Goal: Information Seeking & Learning: Learn about a topic

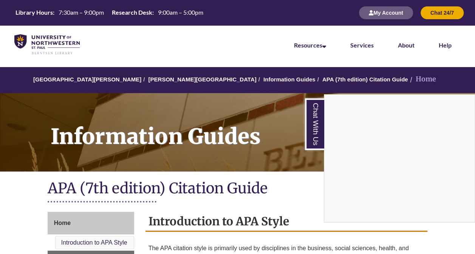
click at [295, 189] on div "Chat With Us" at bounding box center [237, 127] width 475 height 254
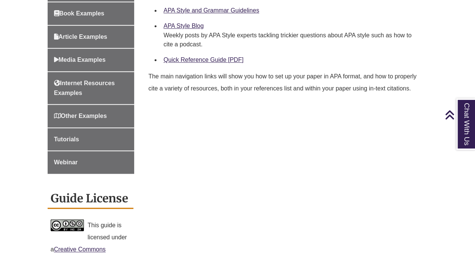
scroll to position [347, 0]
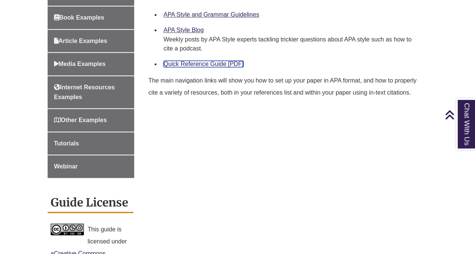
click at [201, 65] on link "Quick Reference Guide [PDF]" at bounding box center [203, 64] width 80 height 6
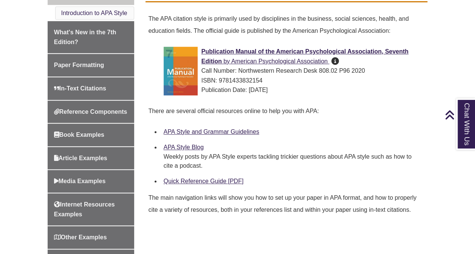
scroll to position [242, 0]
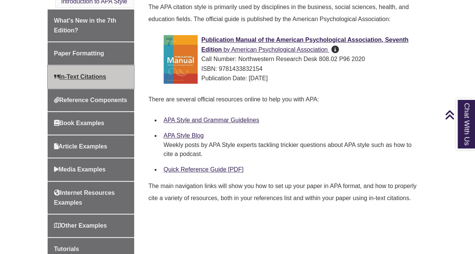
click at [73, 72] on link "In-Text Citations" at bounding box center [91, 77] width 86 height 23
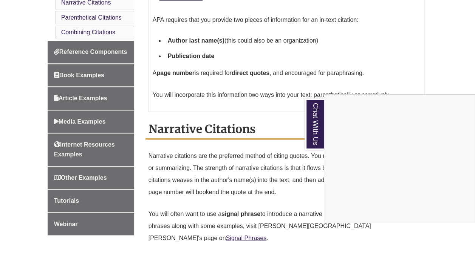
scroll to position [362, 0]
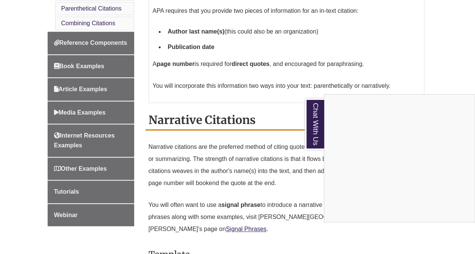
click at [99, 32] on div "Chat With Us" at bounding box center [237, 127] width 475 height 254
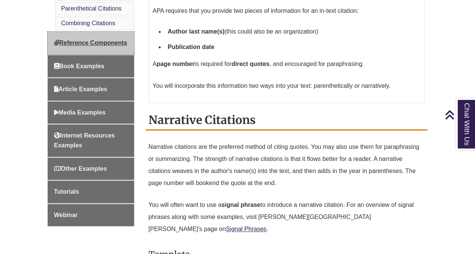
click at [78, 40] on span "Reference Components" at bounding box center [90, 43] width 73 height 6
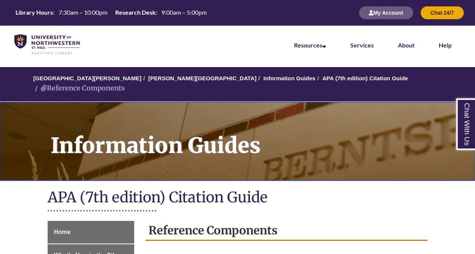
click at [237, 137] on h1 "Information Guides" at bounding box center [258, 136] width 432 height 69
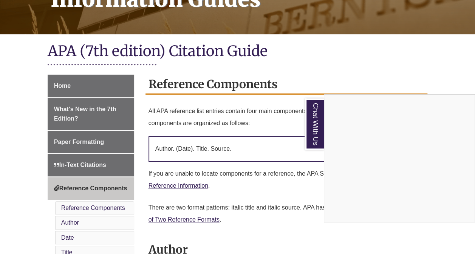
scroll to position [149, 0]
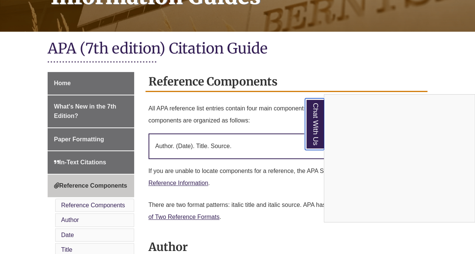
click at [314, 123] on link "Chat With Us" at bounding box center [314, 125] width 19 height 52
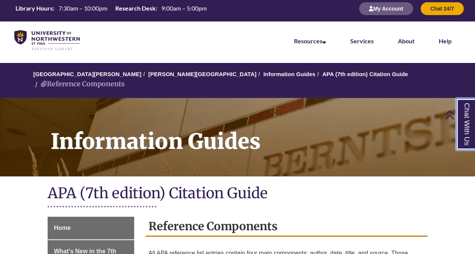
scroll to position [3, 0]
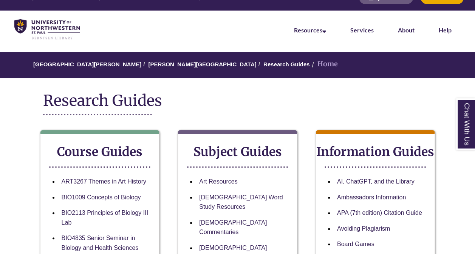
scroll to position [30, 0]
